Goal: Task Accomplishment & Management: Manage account settings

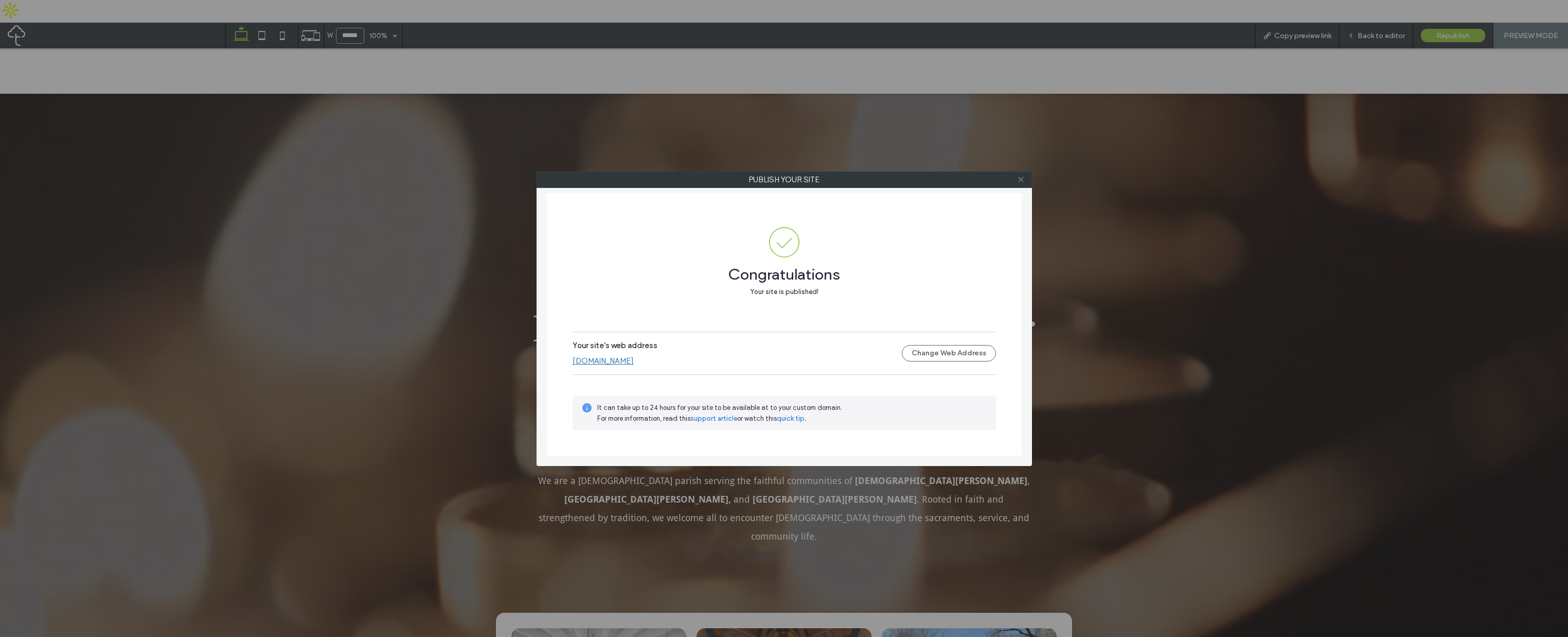
click at [1019, 181] on icon at bounding box center [1021, 179] width 8 height 8
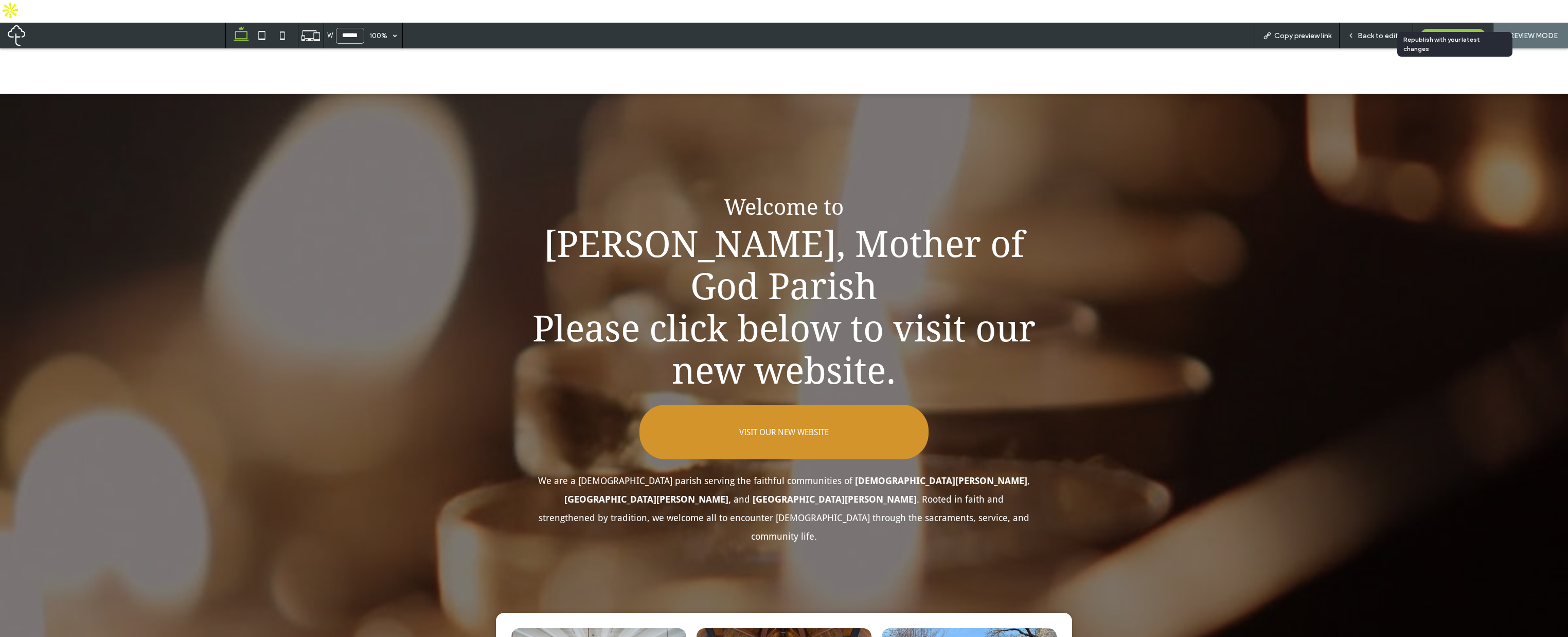
click at [1442, 29] on div "Republish" at bounding box center [1452, 36] width 64 height 13
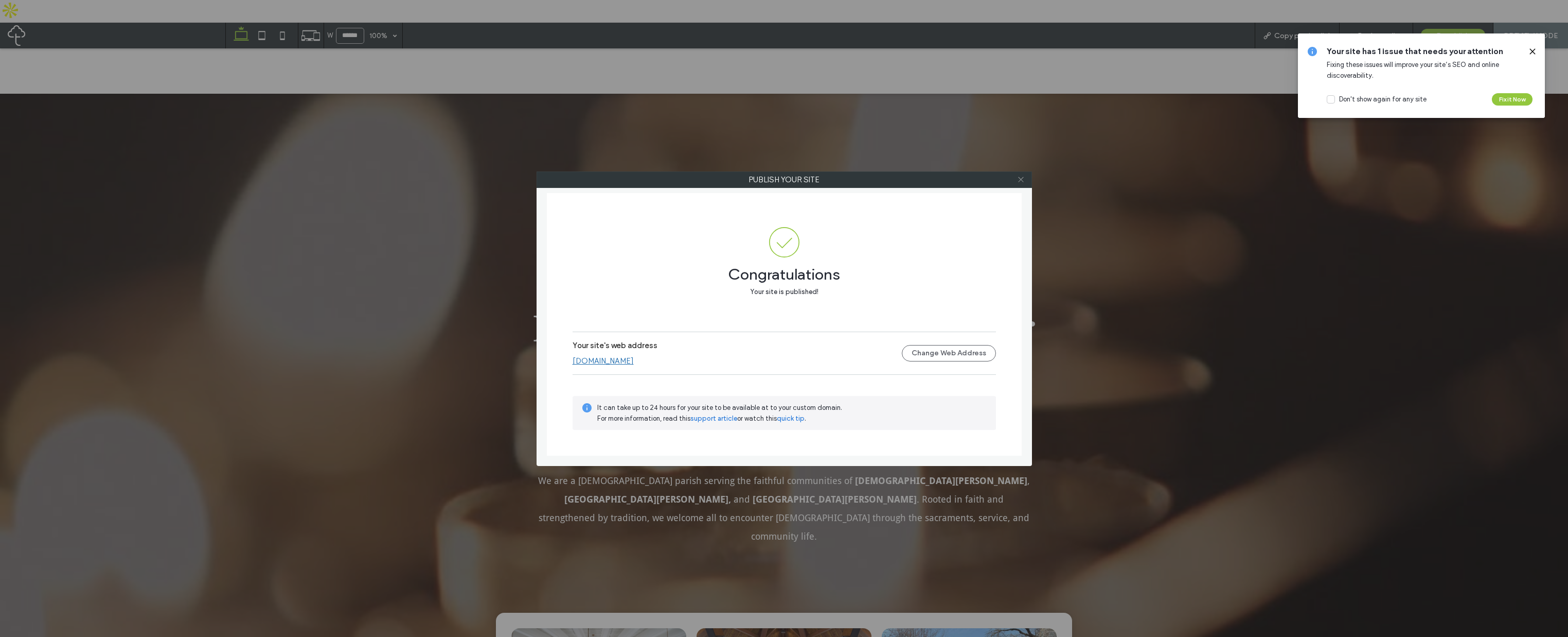
click at [1021, 180] on icon at bounding box center [1021, 179] width 8 height 8
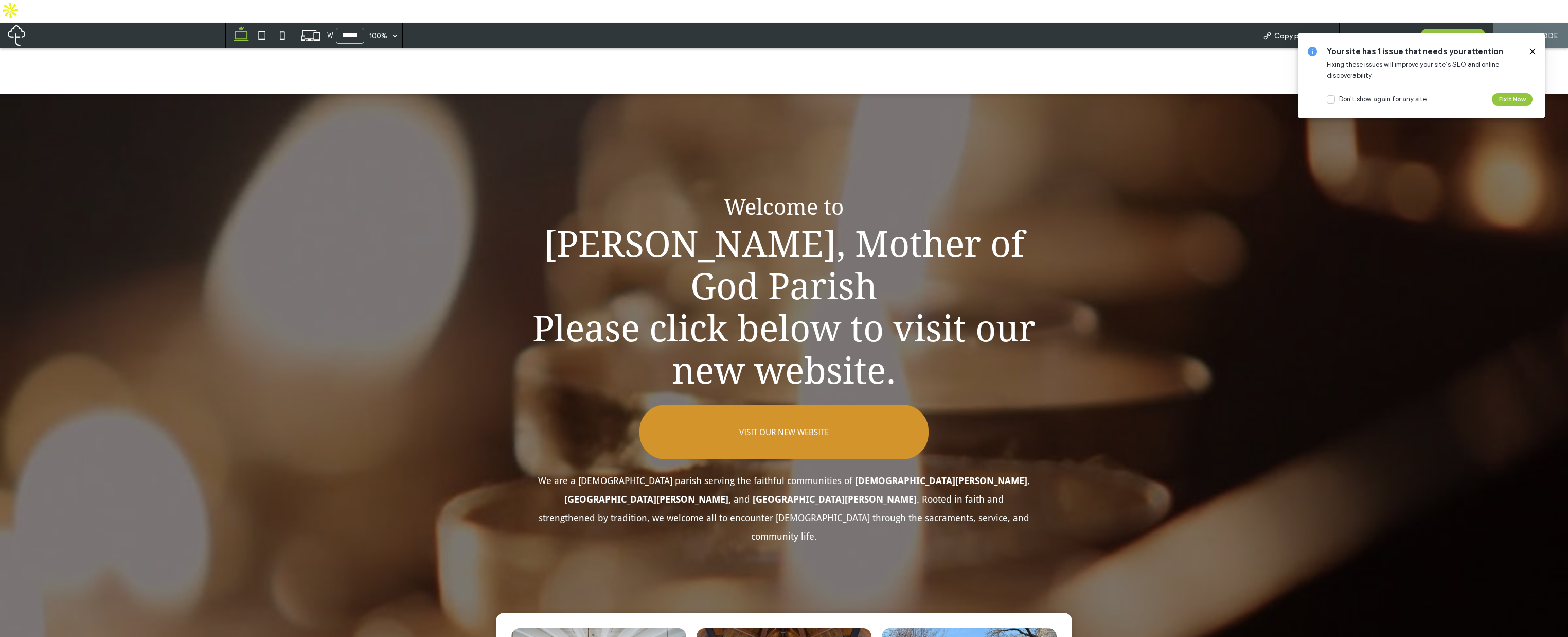
click at [1529, 53] on icon at bounding box center [1532, 52] width 8 height 8
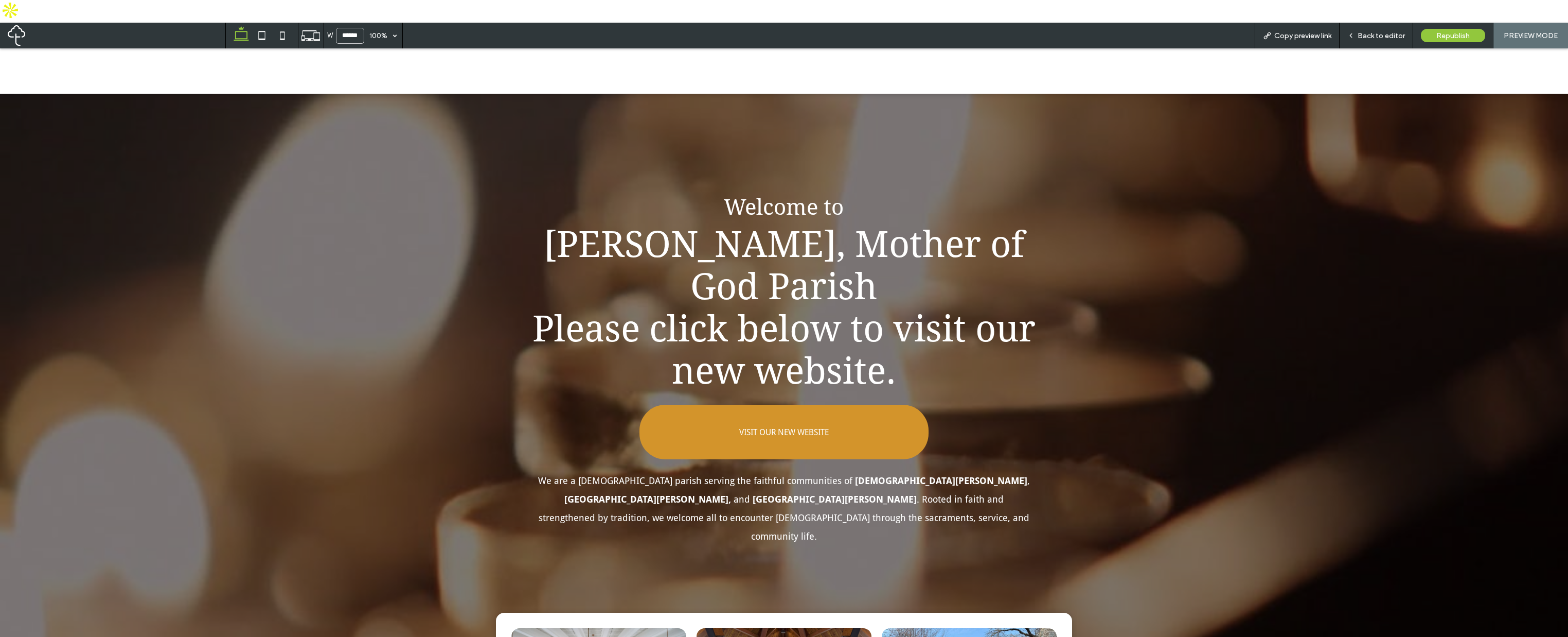
click at [1383, 31] on span "Back to editor" at bounding box center [1382, 35] width 48 height 9
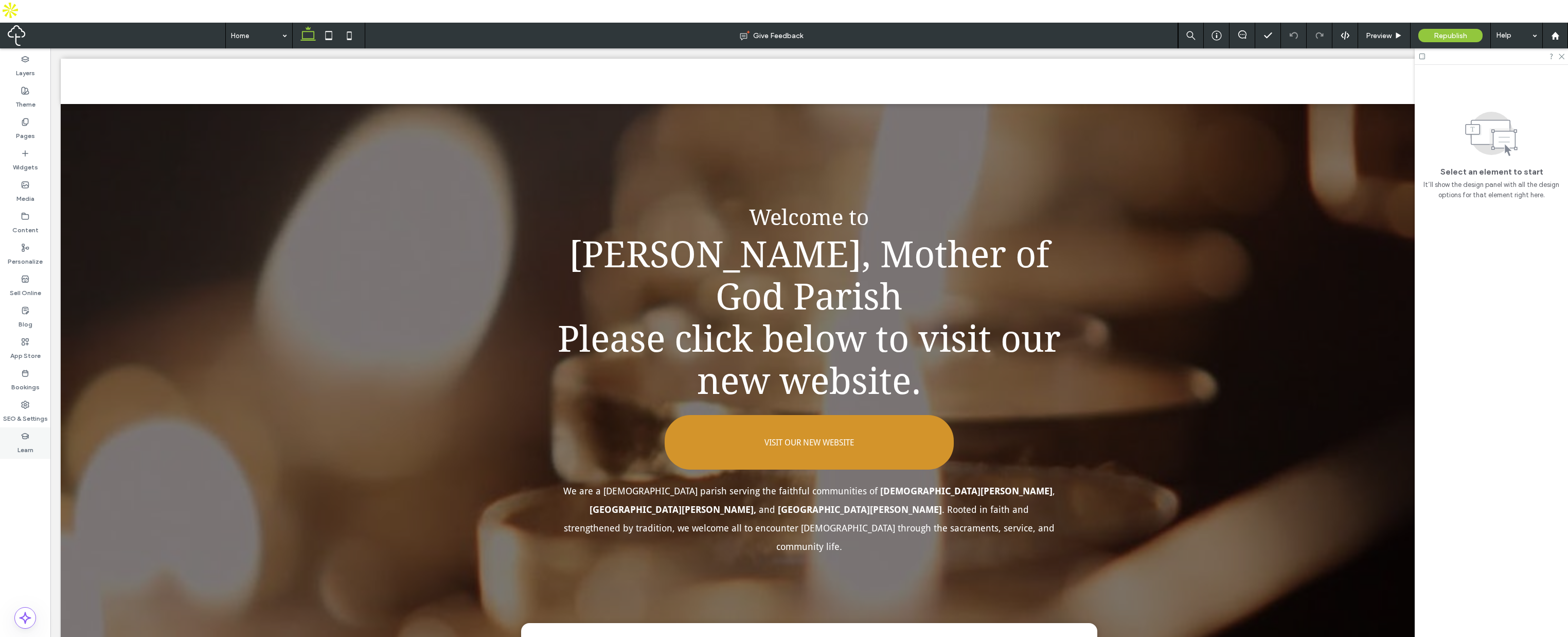
click at [22, 427] on div "Learn" at bounding box center [25, 443] width 50 height 31
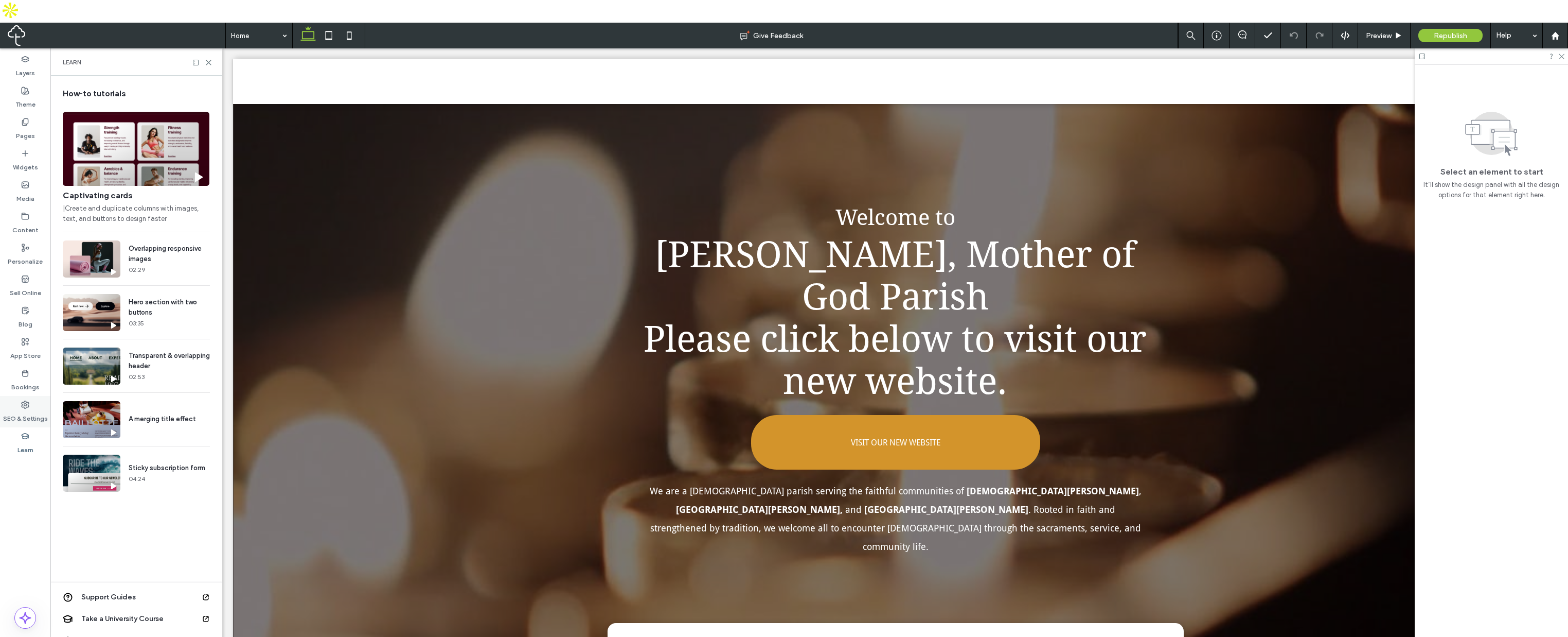
click at [33, 396] on div "SEO & Settings" at bounding box center [25, 411] width 50 height 31
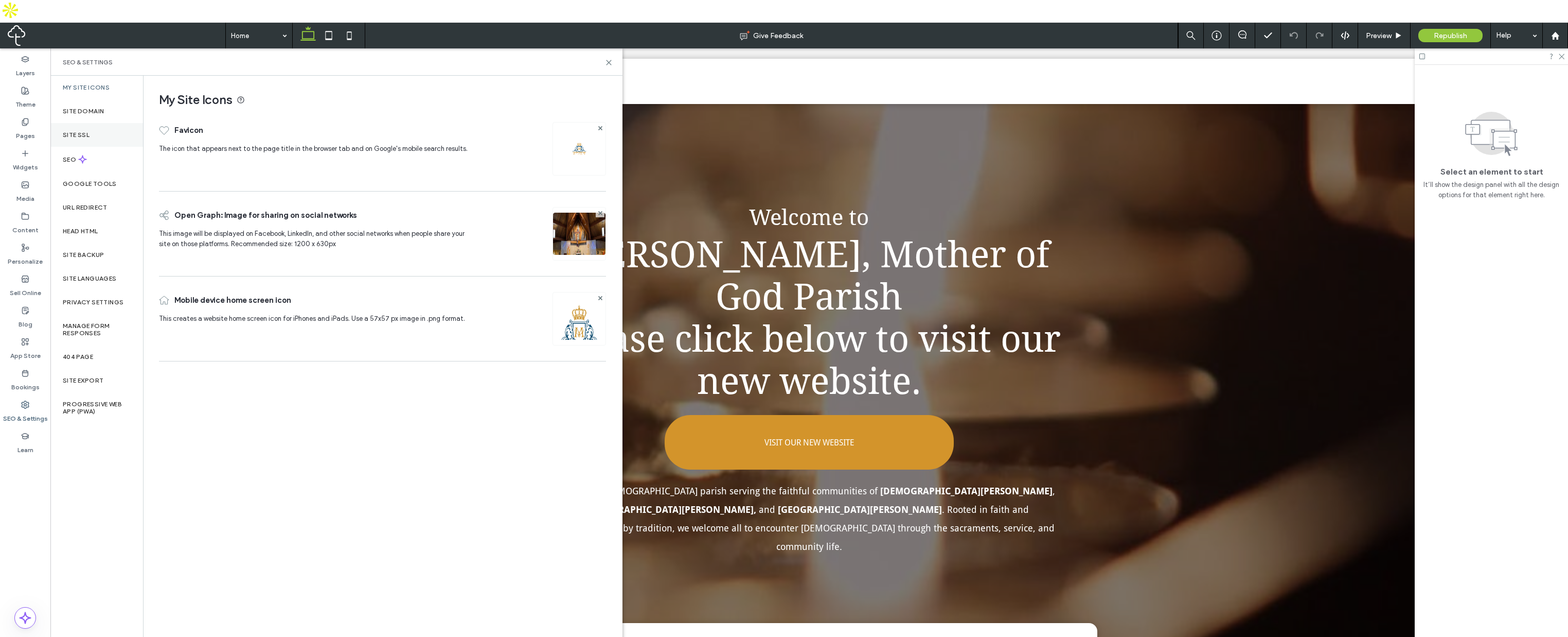
click at [95, 123] on div "Site SSL" at bounding box center [97, 135] width 93 height 24
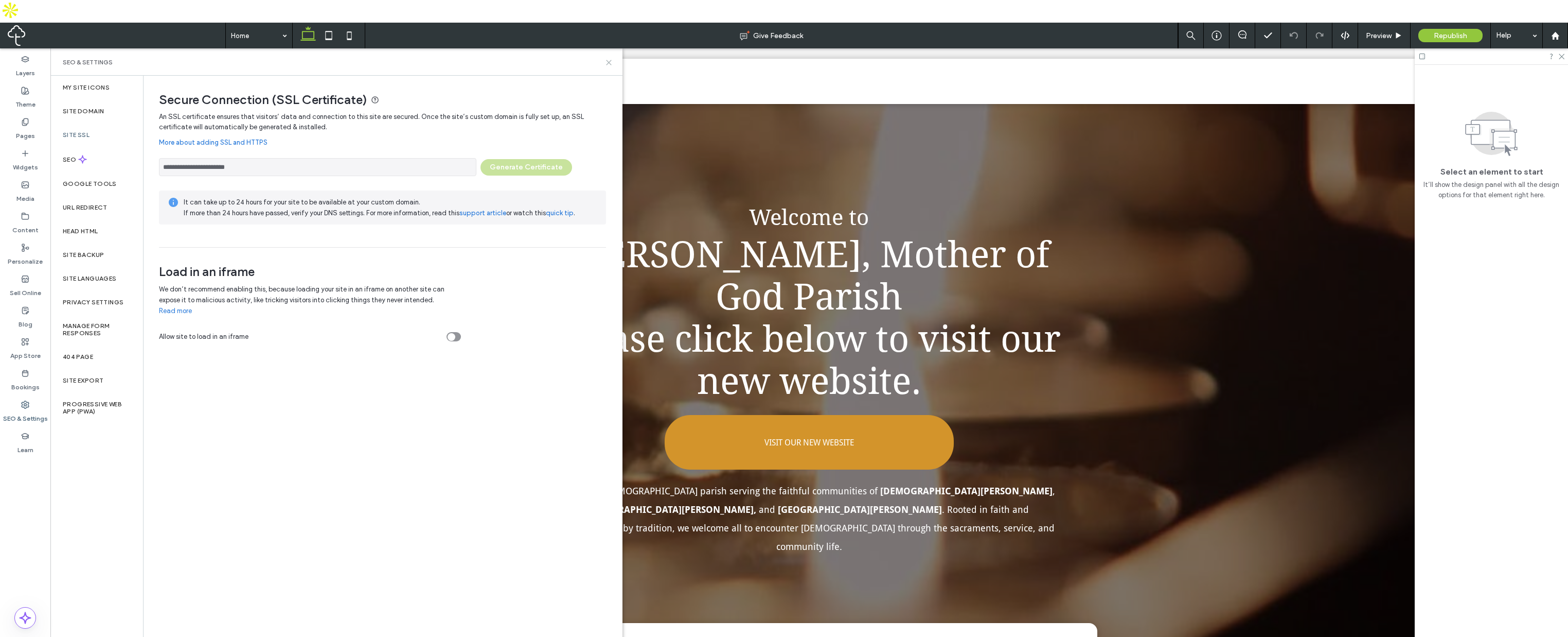
click at [608, 59] on icon at bounding box center [609, 63] width 8 height 8
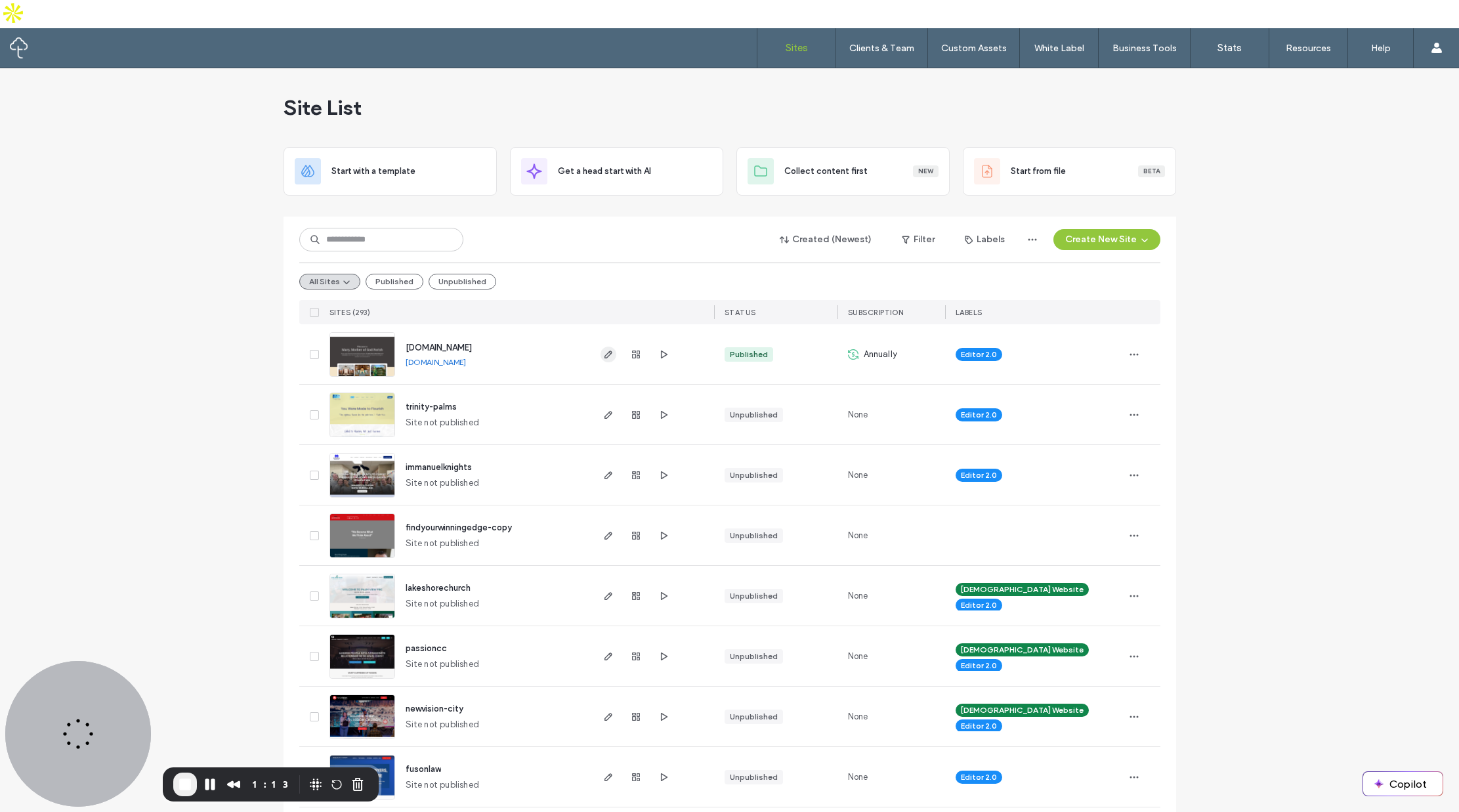
click at [603, 349] on icon "button" at bounding box center [608, 354] width 10 height 10
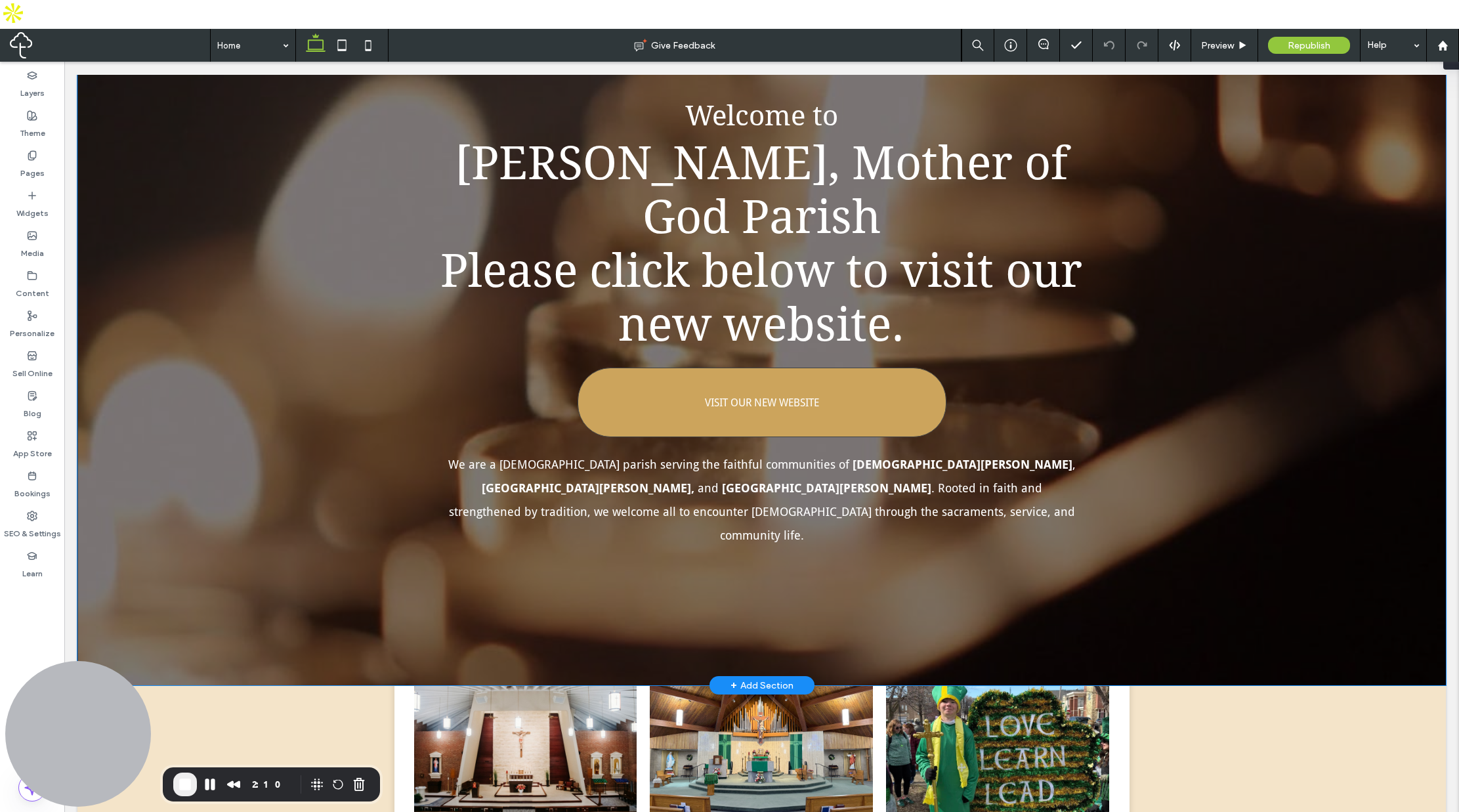
scroll to position [196, 0]
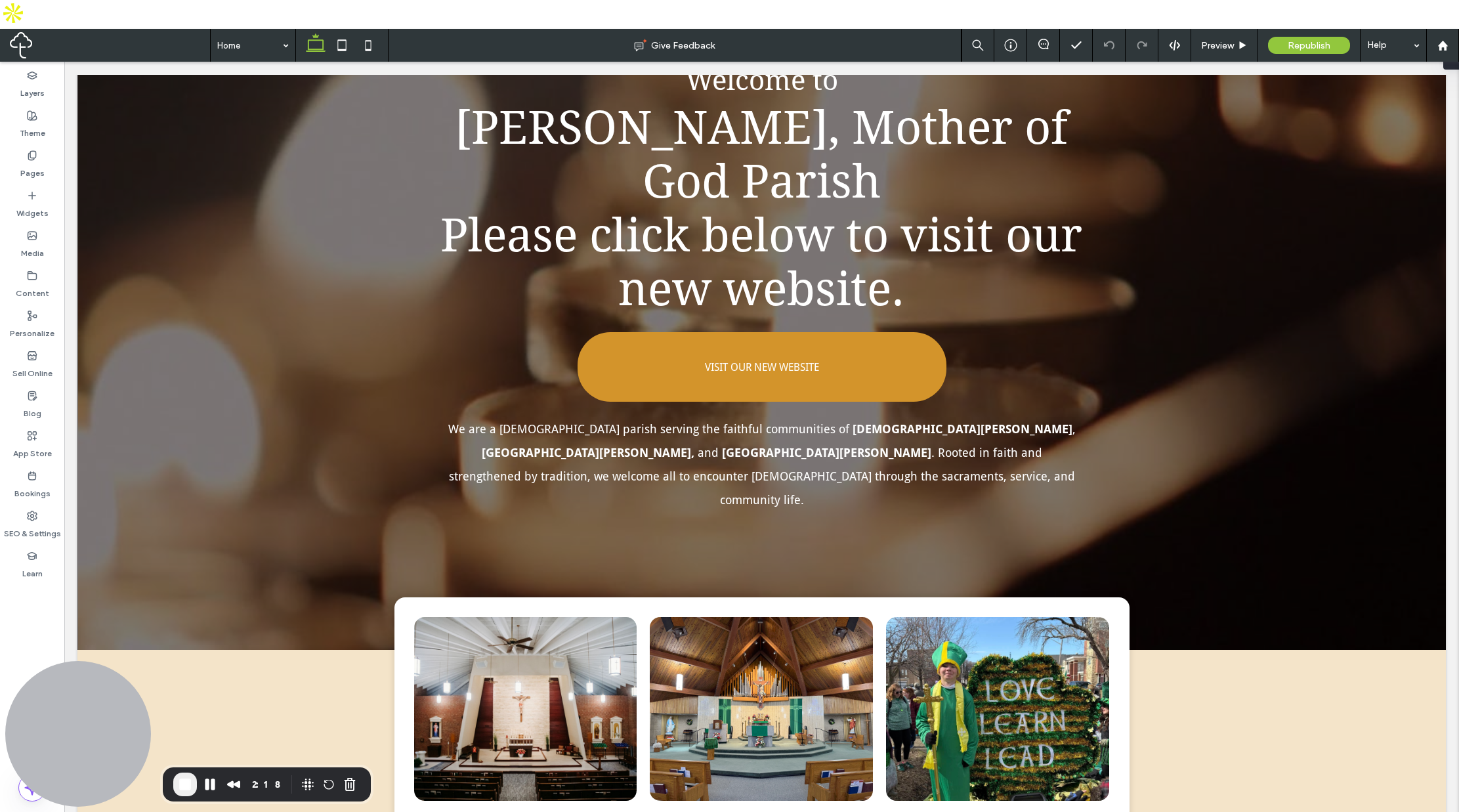
click at [185, 786] on span "End Recording" at bounding box center [185, 784] width 16 height 16
